Goal: Find specific page/section: Find specific page/section

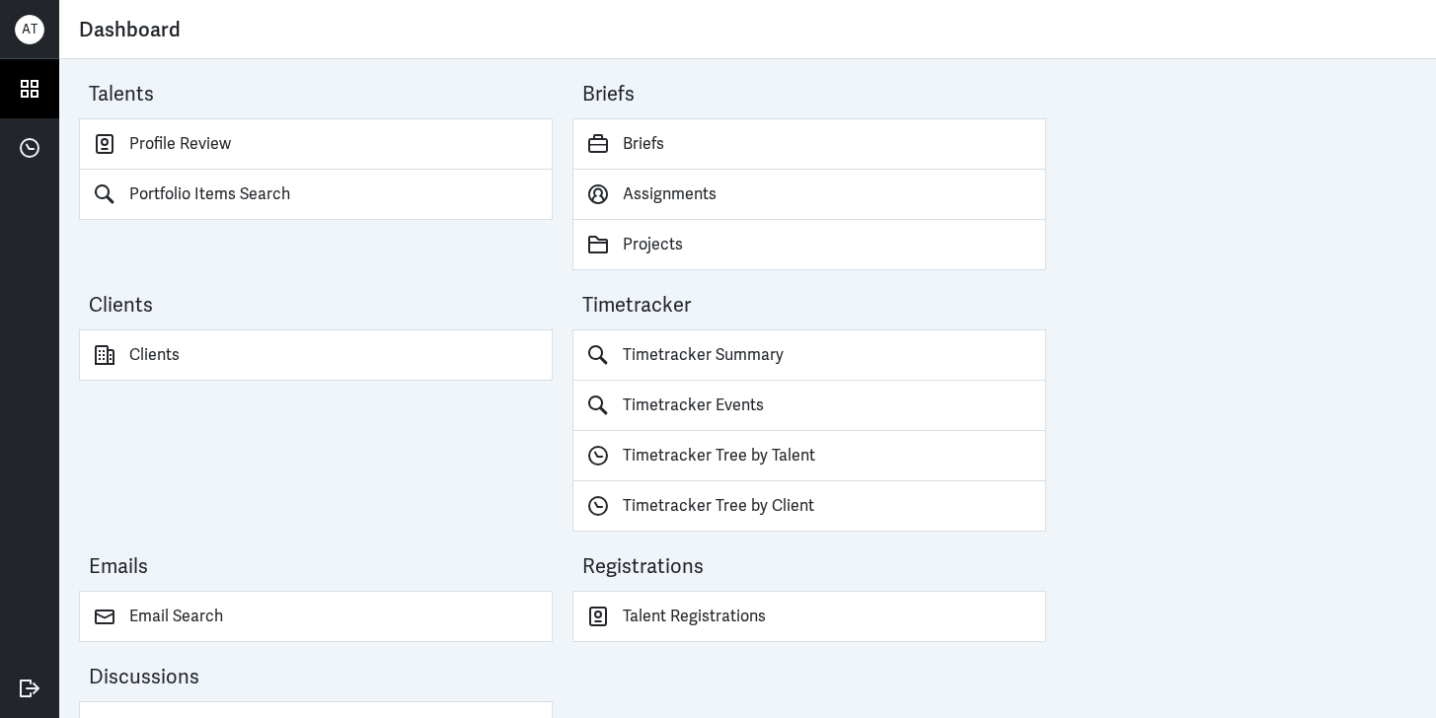
scroll to position [54, 0]
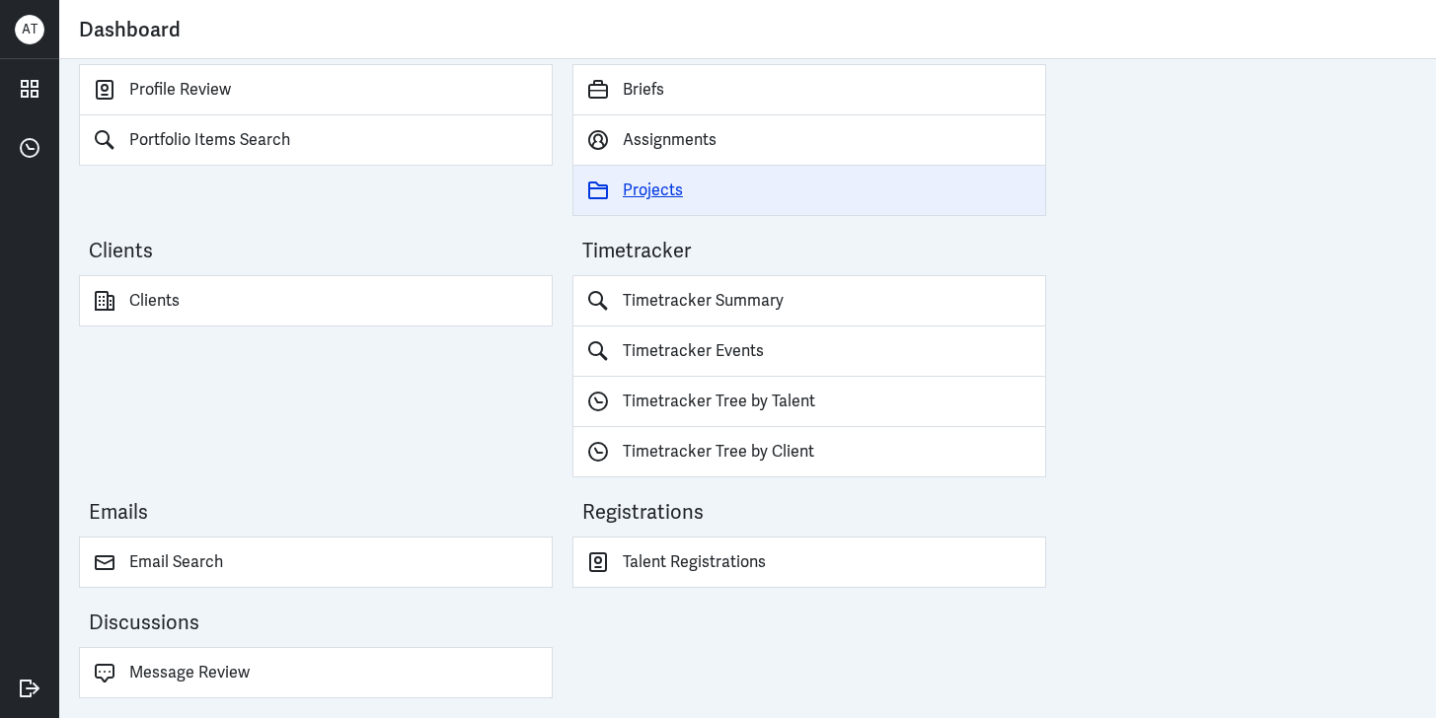
click at [658, 200] on link "Projects" at bounding box center [809, 191] width 474 height 50
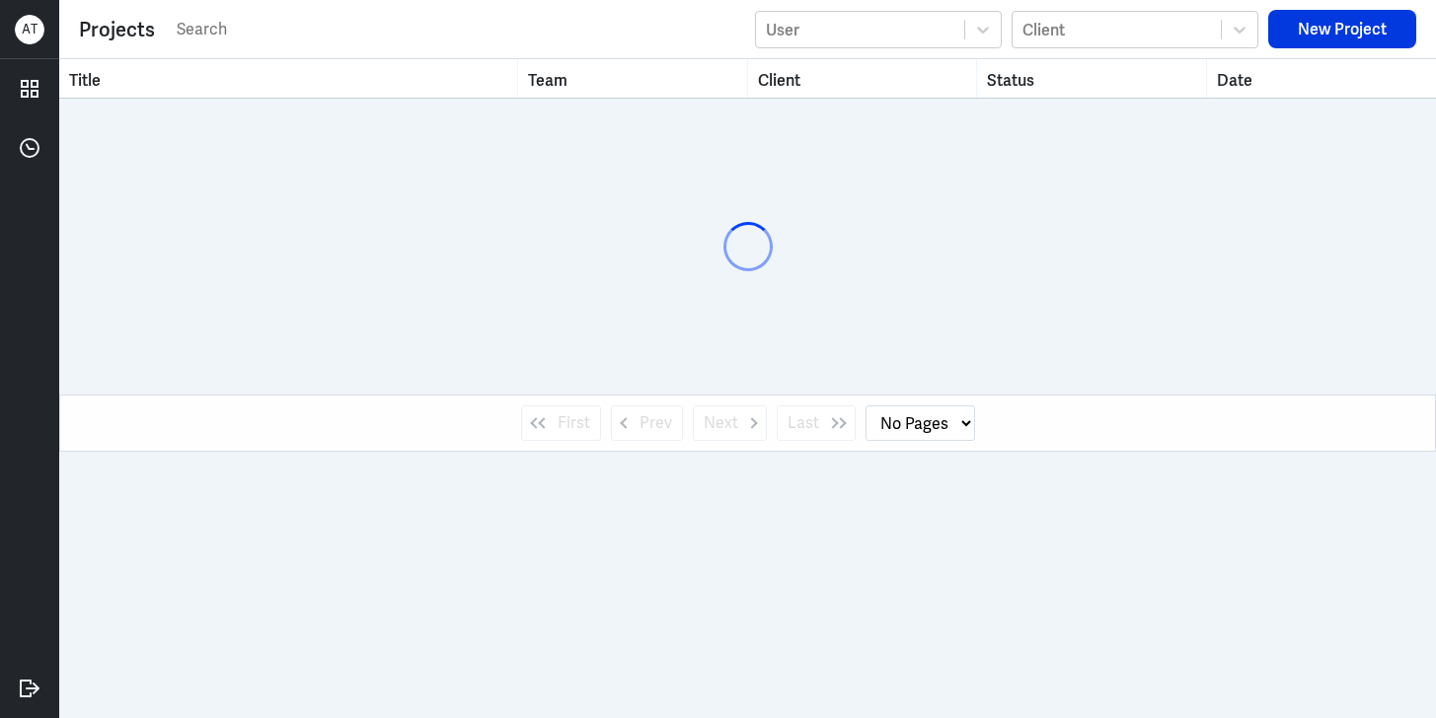
select select "1"
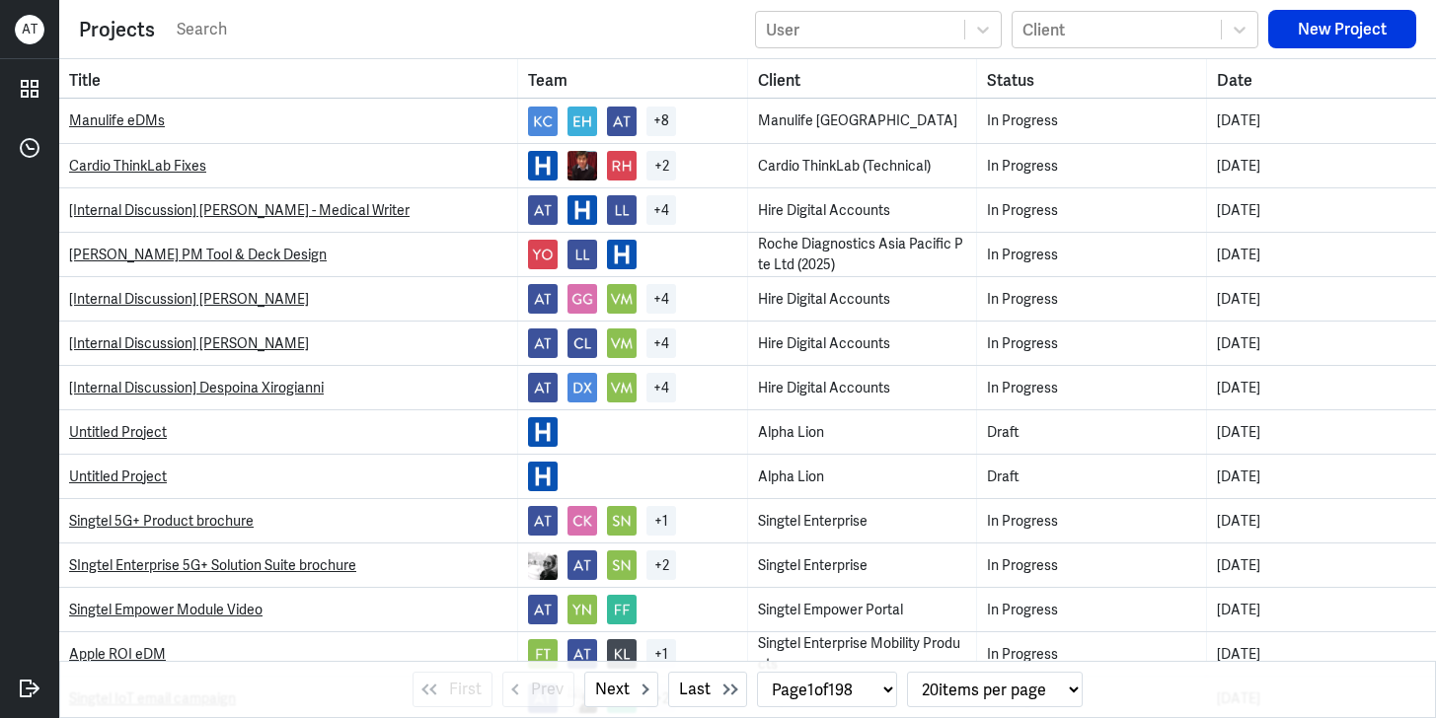
click at [320, 37] on input "text" at bounding box center [460, 30] width 570 height 30
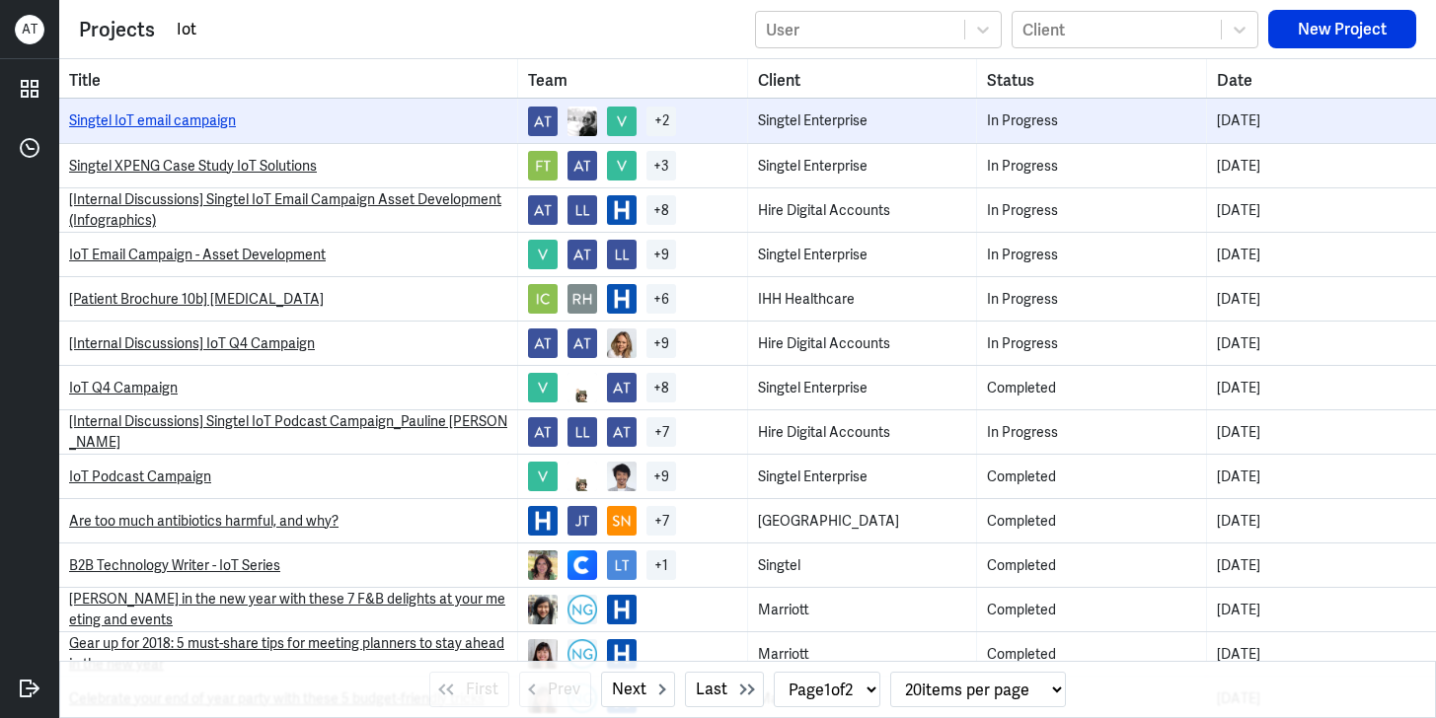
type input "Iot"
click at [157, 123] on link "Singtel IoT email campaign" at bounding box center [152, 120] width 167 height 18
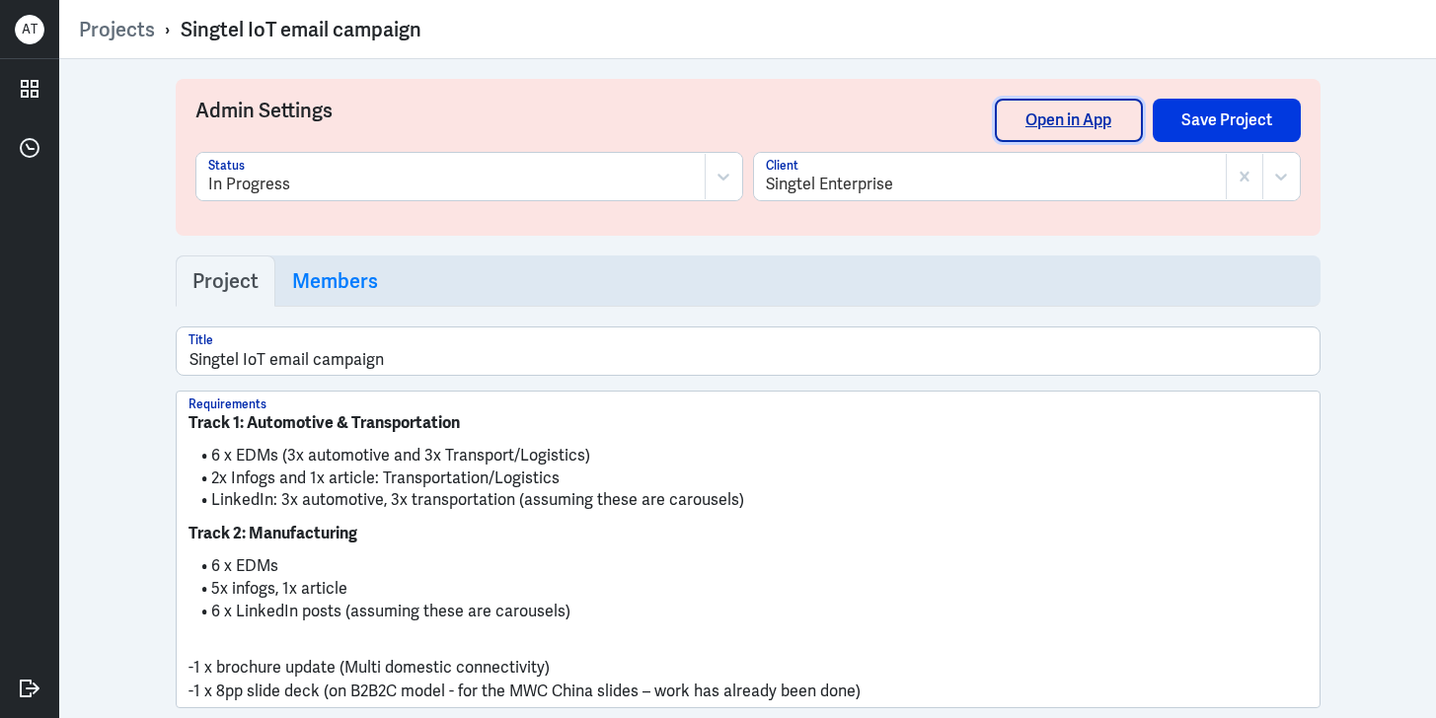
click at [1073, 112] on link "Open in App" at bounding box center [1069, 120] width 148 height 43
